Goal: Check status: Check status

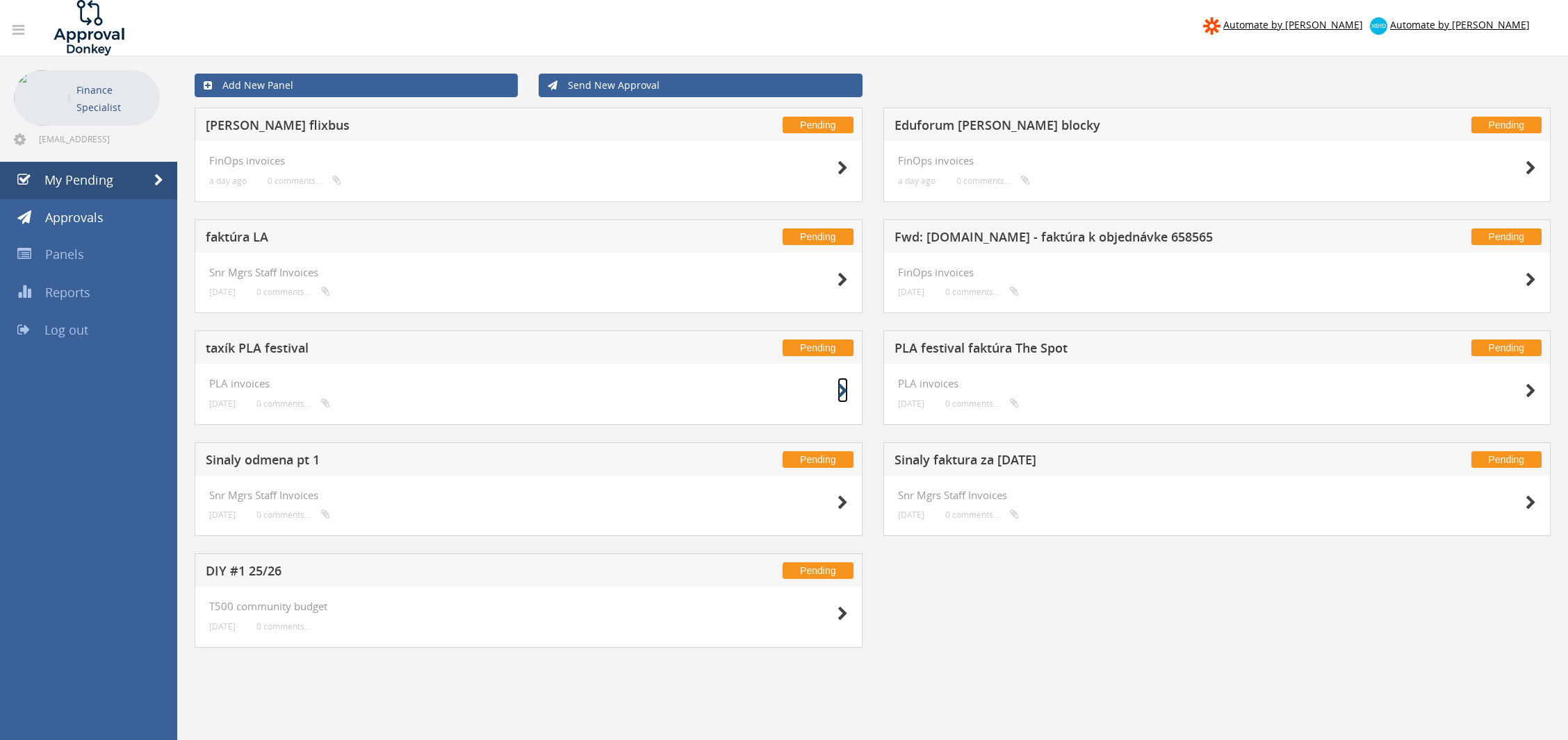
click at [843, 387] on icon at bounding box center [842, 391] width 10 height 15
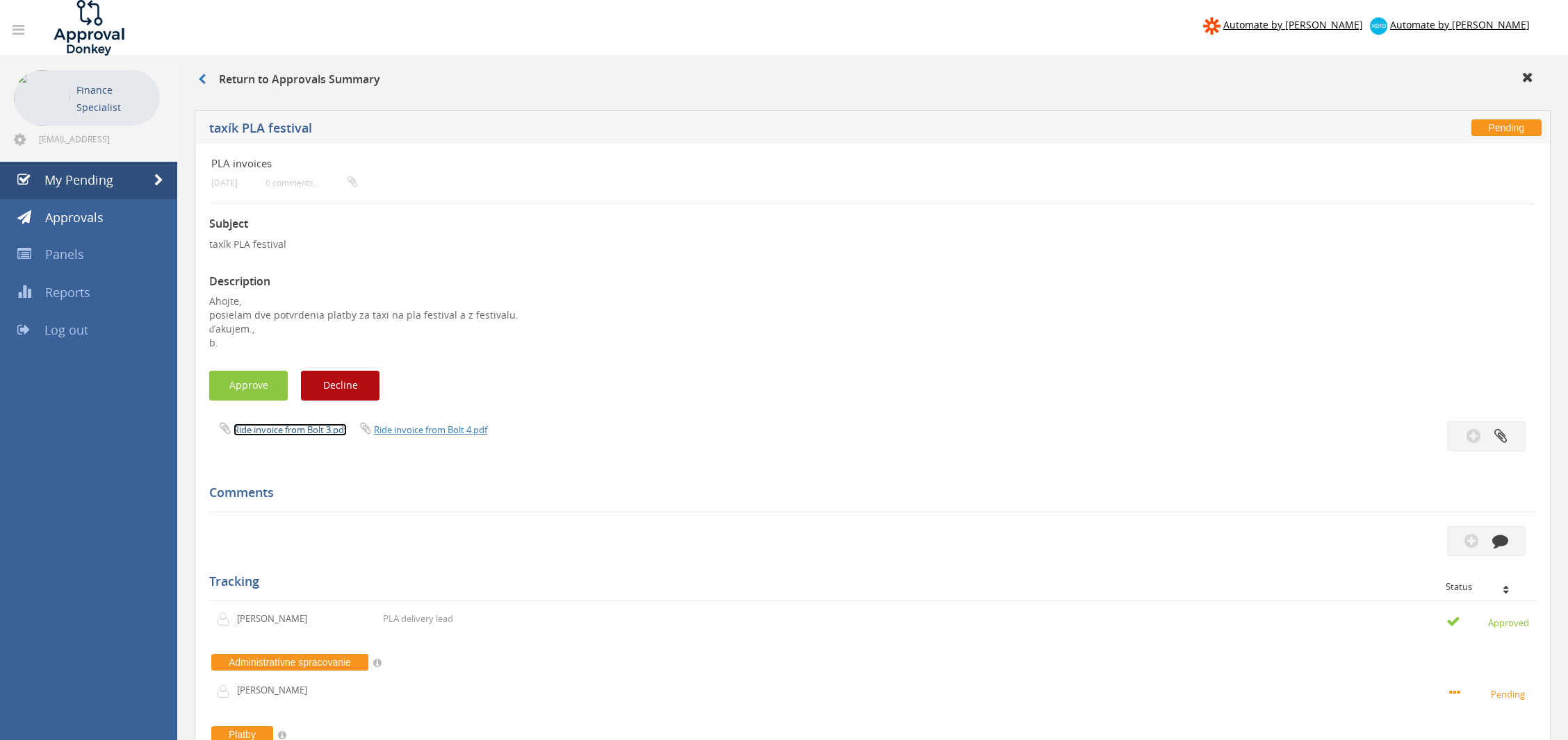
click at [325, 426] on link "Ride invoice from Bolt 3.pdf" at bounding box center [289, 429] width 113 height 12
click at [436, 425] on link "Ride invoice from Bolt 4.pdf" at bounding box center [430, 429] width 113 height 12
click at [163, 177] on link "My Pending" at bounding box center [88, 181] width 177 height 37
